Goal: Task Accomplishment & Management: Use online tool/utility

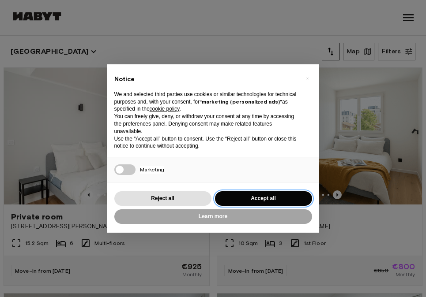
click at [242, 194] on button "Accept all" at bounding box center [263, 198] width 97 height 15
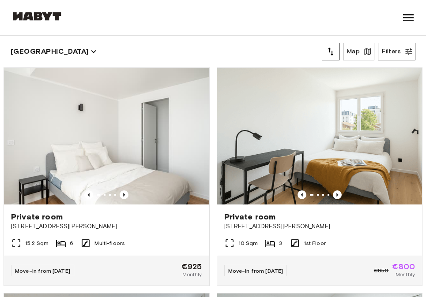
click at [407, 47] on button "Filters" at bounding box center [395, 52] width 37 height 18
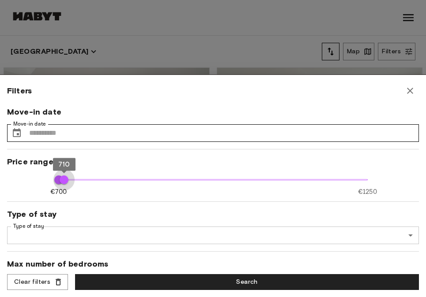
type input "***"
drag, startPoint x: 369, startPoint y: 183, endPoint x: 48, endPoint y: 235, distance: 325.7
click at [48, 235] on div "Move-in date Move-in date ​ Move-in date Price range €700 €1250 700 700 Type of…" at bounding box center [212, 187] width 411 height 161
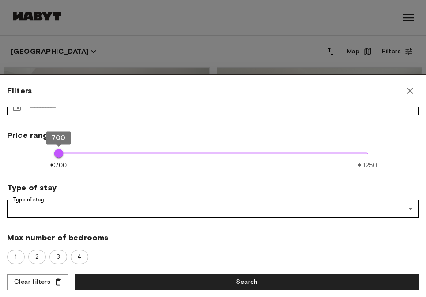
scroll to position [38, 0]
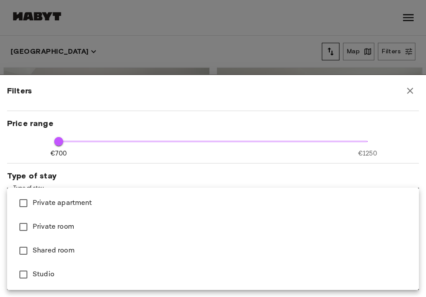
click at [134, 254] on span "Shared room" at bounding box center [222, 251] width 379 height 11
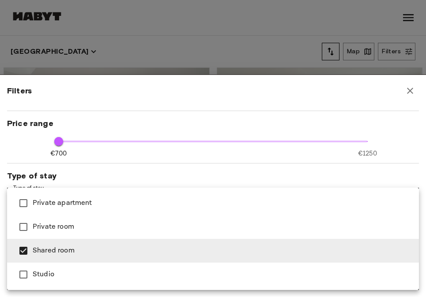
type input "**********"
click at [375, 145] on div at bounding box center [213, 148] width 426 height 297
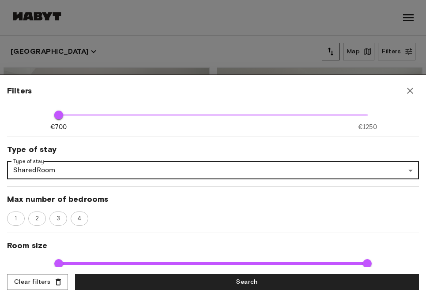
scroll to position [67, 0]
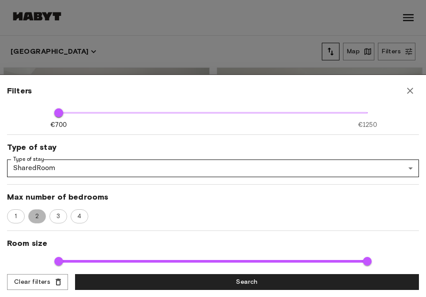
click at [35, 217] on span "2" at bounding box center [36, 216] width 13 height 9
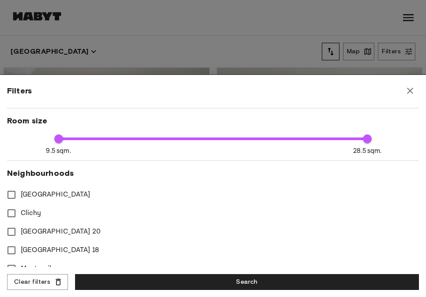
scroll to position [200, 0]
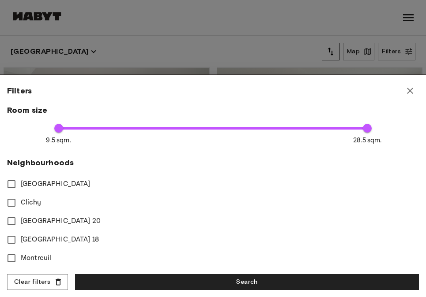
click at [31, 217] on span "[GEOGRAPHIC_DATA] 20" at bounding box center [61, 221] width 80 height 11
click at [55, 180] on span "[GEOGRAPHIC_DATA]" at bounding box center [56, 184] width 70 height 11
click at [35, 256] on span "Montreuil" at bounding box center [36, 258] width 30 height 11
click at [35, 244] on span "[GEOGRAPHIC_DATA] 18" at bounding box center [60, 240] width 78 height 11
click at [35, 205] on span "Clichy" at bounding box center [31, 203] width 20 height 11
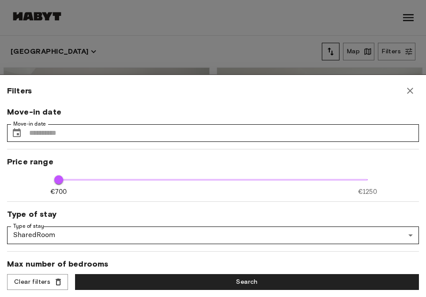
scroll to position [0, 0]
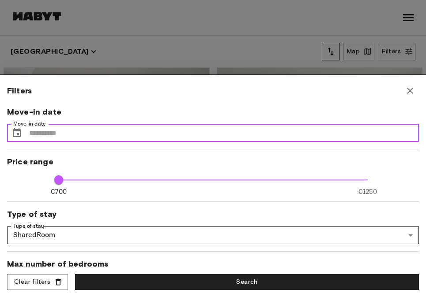
click at [49, 134] on input "Move-in date" at bounding box center [223, 133] width 389 height 18
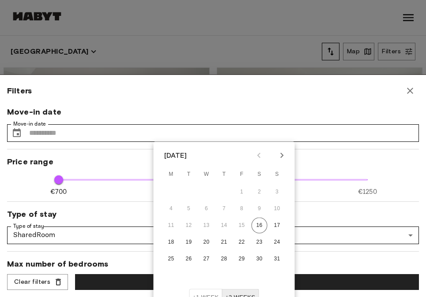
click at [283, 157] on icon "Next month" at bounding box center [281, 155] width 11 height 11
click at [167, 192] on button "1" at bounding box center [171, 192] width 16 height 16
type input "**********"
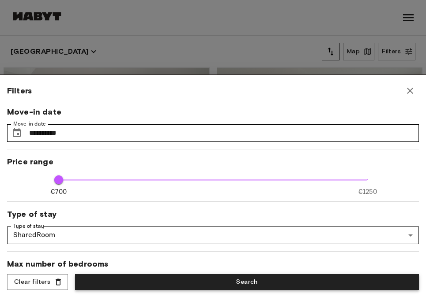
click at [261, 282] on button "Search" at bounding box center [246, 282] width 343 height 16
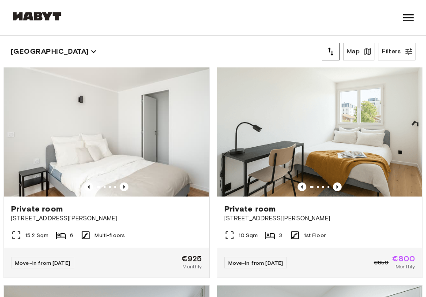
scroll to position [9, 0]
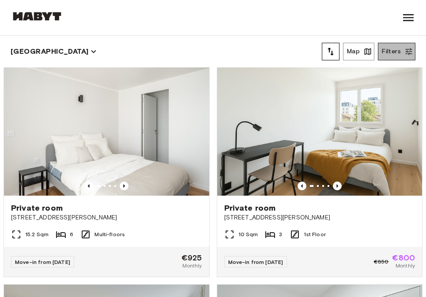
click at [393, 59] on button "Filters" at bounding box center [395, 52] width 37 height 18
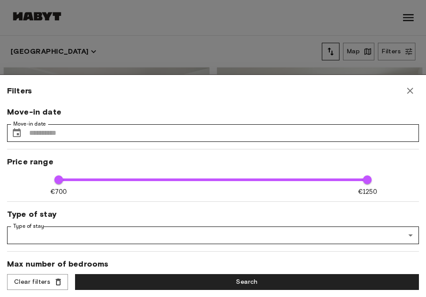
click at [243, 64] on div at bounding box center [213, 148] width 426 height 297
